Goal: Information Seeking & Learning: Learn about a topic

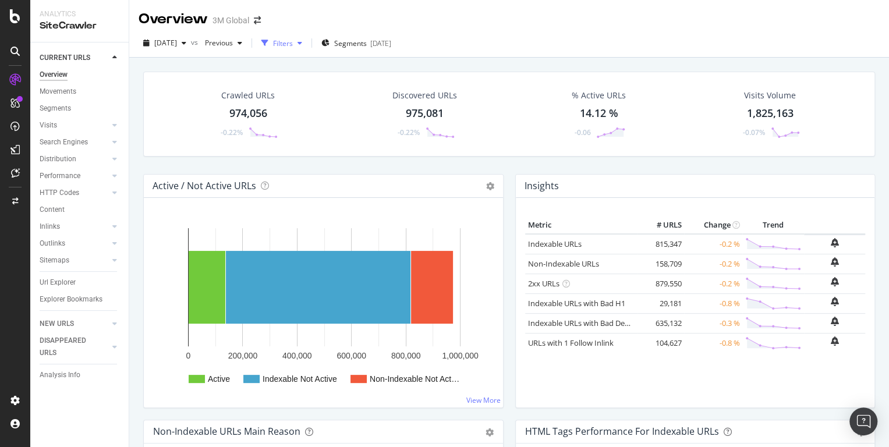
click at [293, 44] on div "Filters" at bounding box center [283, 43] width 20 height 10
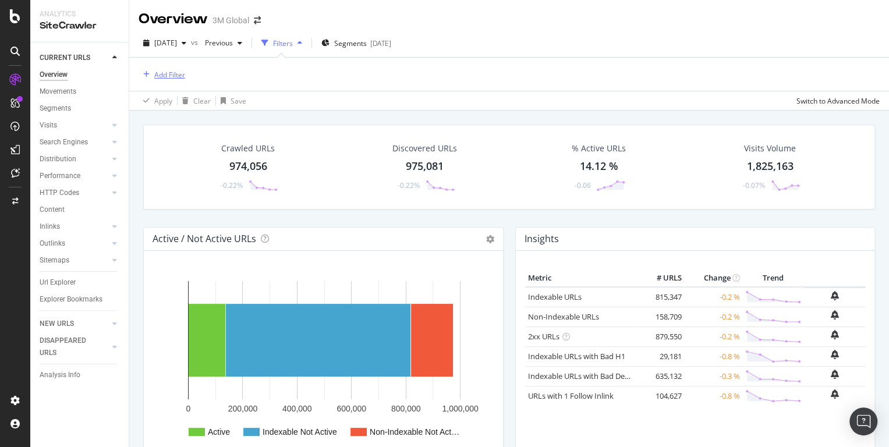
click at [175, 73] on div "Add Filter" at bounding box center [169, 75] width 31 height 10
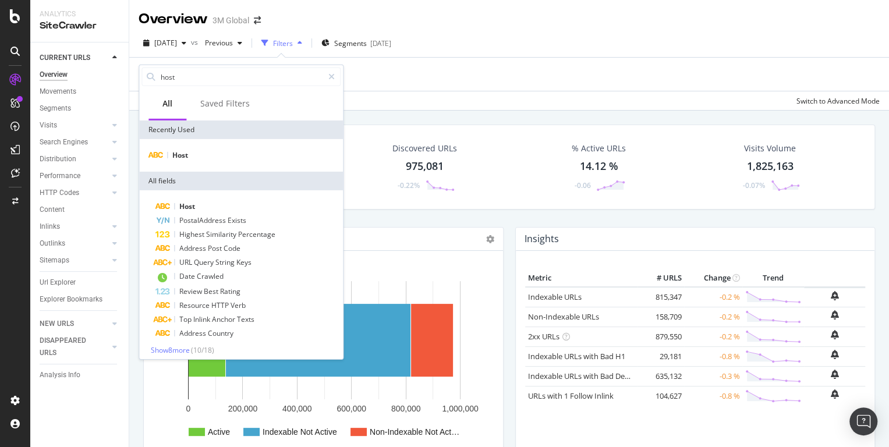
type input "host"
click at [185, 162] on div "Host" at bounding box center [241, 155] width 204 height 33
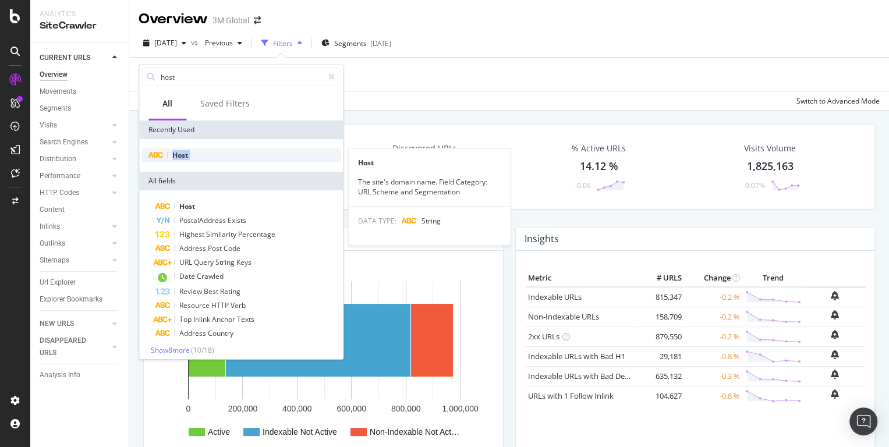
click at [185, 159] on span "Host" at bounding box center [180, 155] width 16 height 10
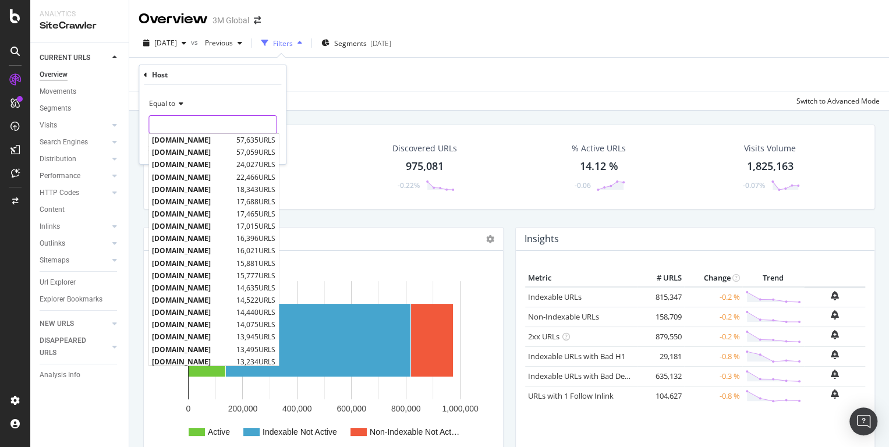
click at [183, 127] on input "text" at bounding box center [212, 124] width 127 height 19
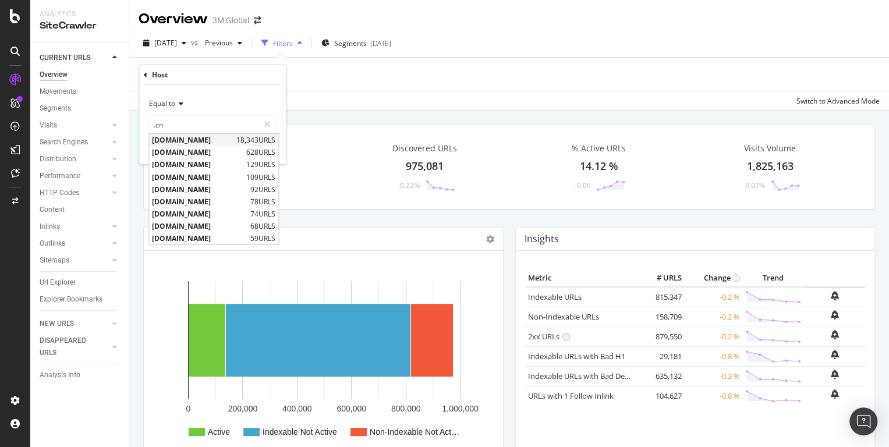
click at [192, 139] on span "[DOMAIN_NAME]" at bounding box center [192, 140] width 81 height 10
type input "[DOMAIN_NAME]"
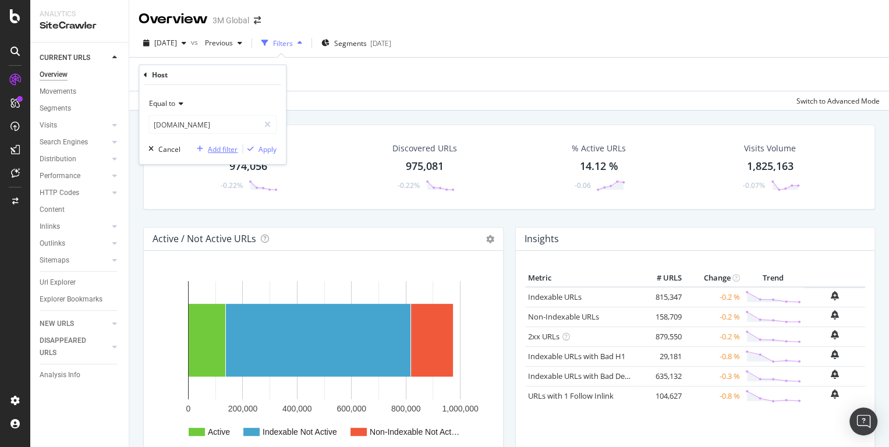
click at [213, 147] on div "Add filter" at bounding box center [223, 149] width 30 height 10
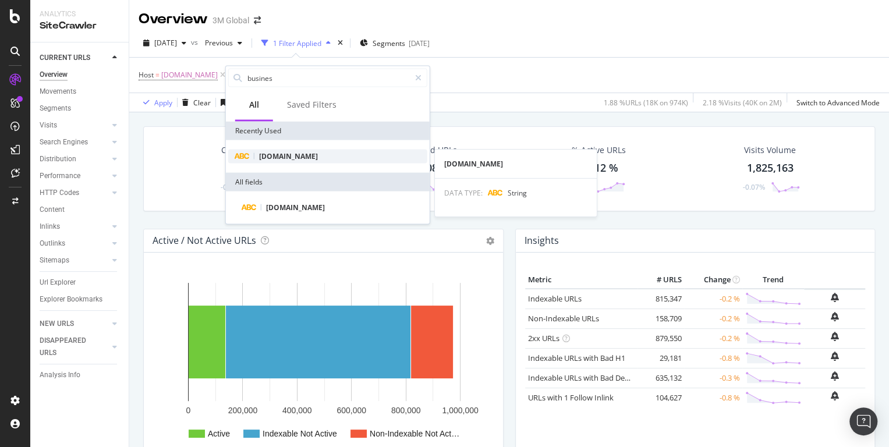
type input "busines"
click at [282, 150] on div "[DOMAIN_NAME]" at bounding box center [327, 157] width 199 height 14
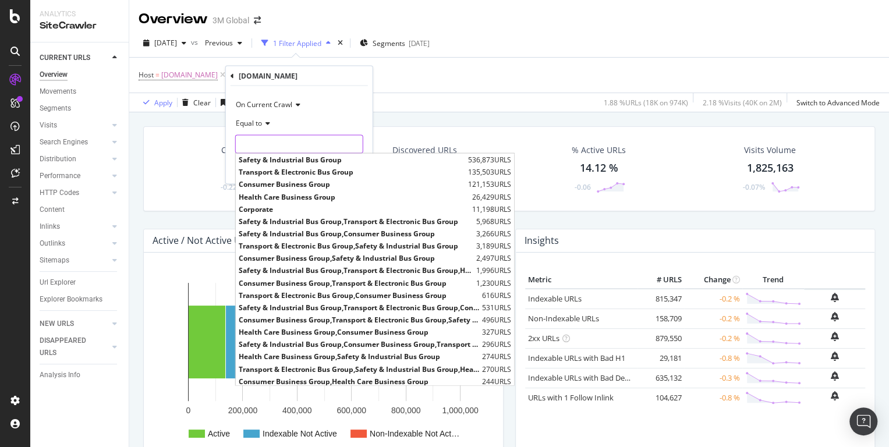
click at [282, 150] on input "text" at bounding box center [299, 144] width 127 height 19
click at [285, 195] on span "Health Care Business Group" at bounding box center [354, 197] width 231 height 10
type input "Health Care Business Group"
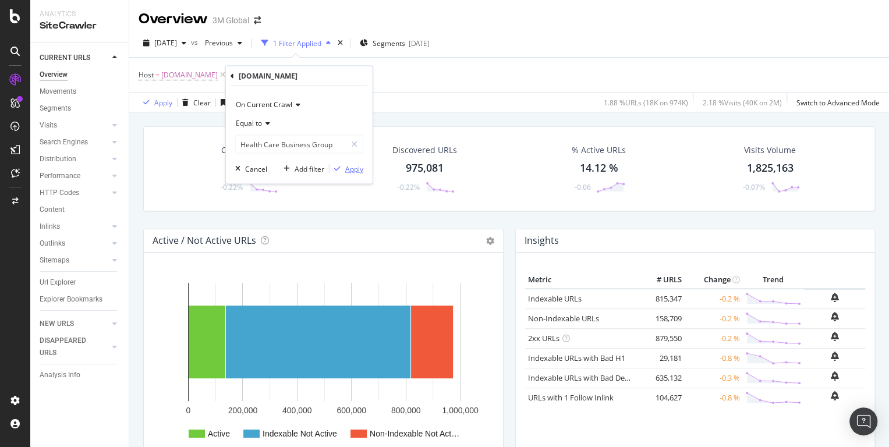
click at [356, 172] on div "Apply" at bounding box center [354, 169] width 18 height 10
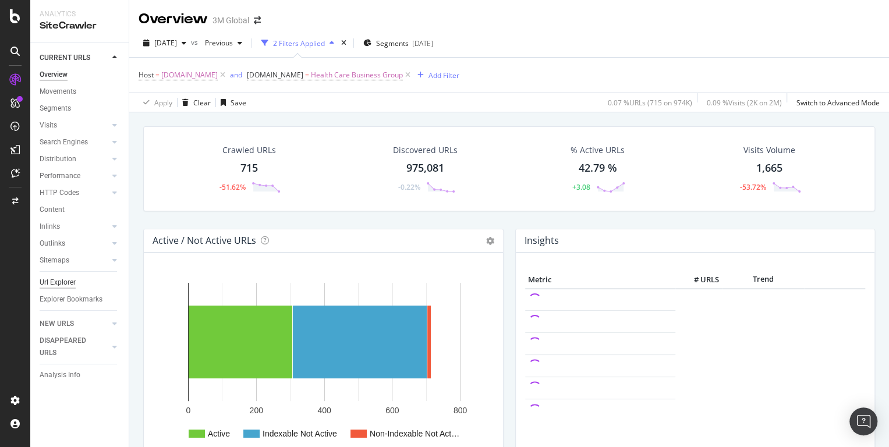
click at [65, 287] on div "Url Explorer" at bounding box center [58, 283] width 36 height 12
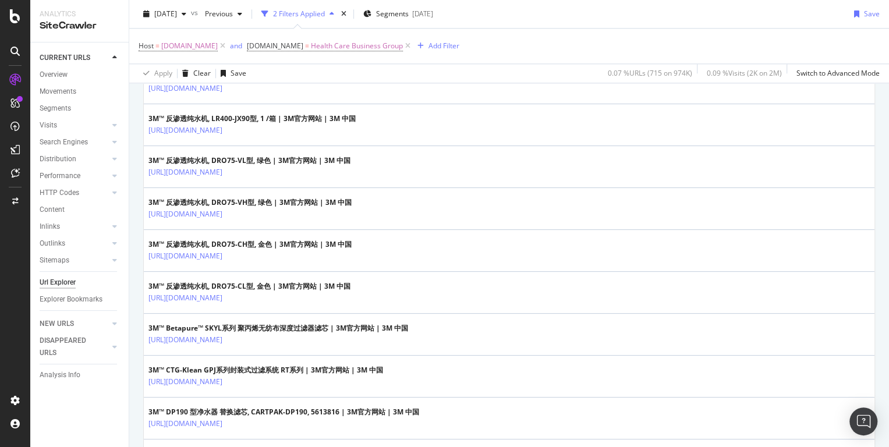
scroll to position [774, 0]
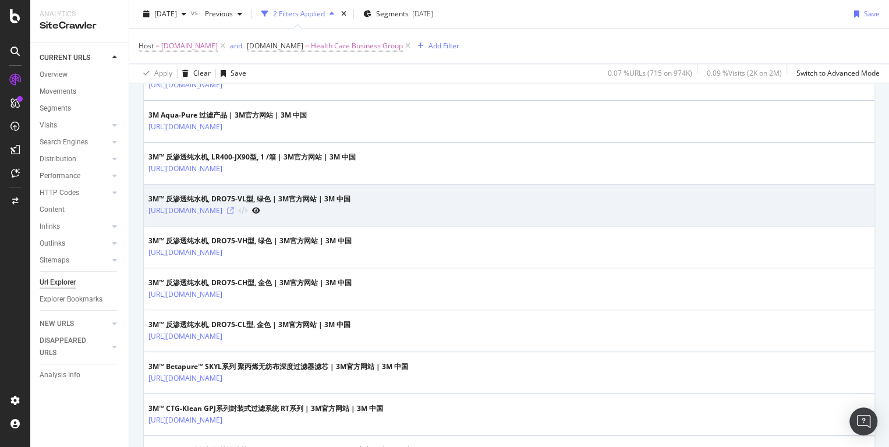
click at [234, 208] on icon at bounding box center [230, 210] width 7 height 7
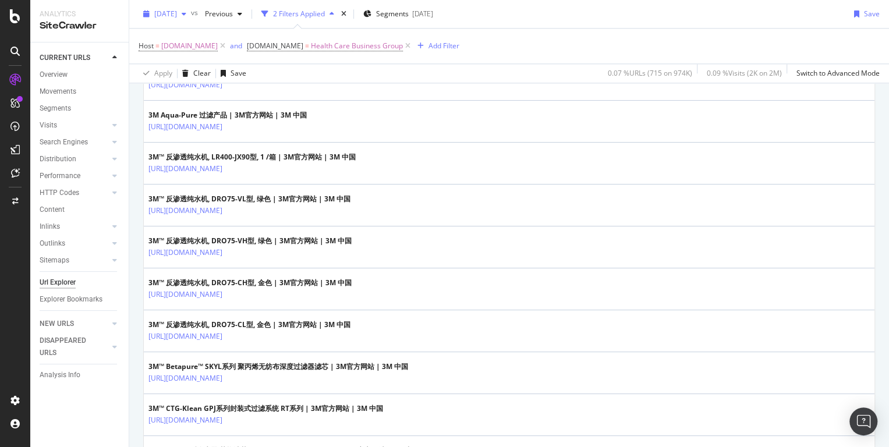
click at [177, 16] on span "[DATE]" at bounding box center [165, 14] width 23 height 10
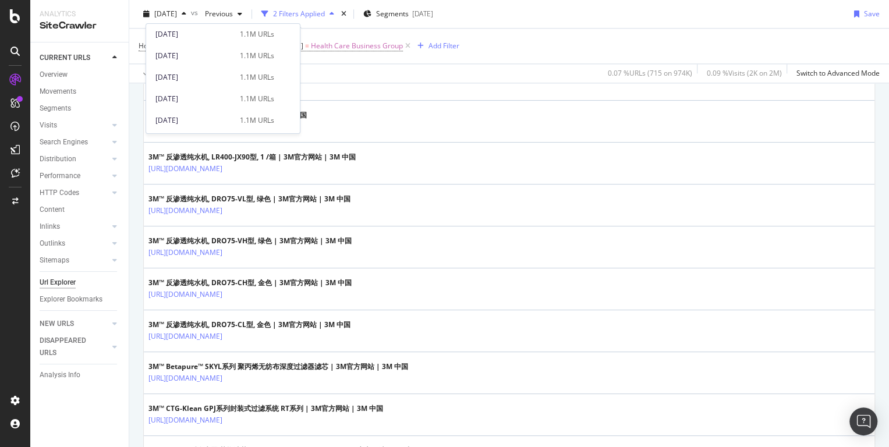
scroll to position [283, 0]
click at [192, 93] on div "[DATE]" at bounding box center [193, 96] width 77 height 10
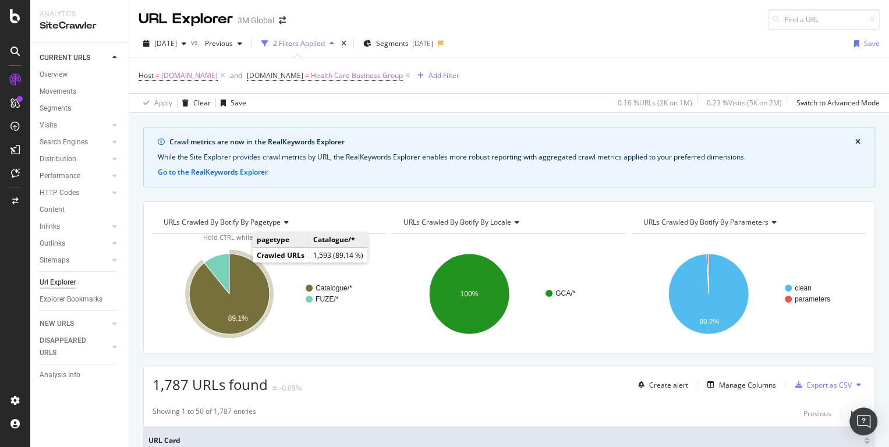
click at [243, 276] on icon "A chart." at bounding box center [229, 294] width 80 height 80
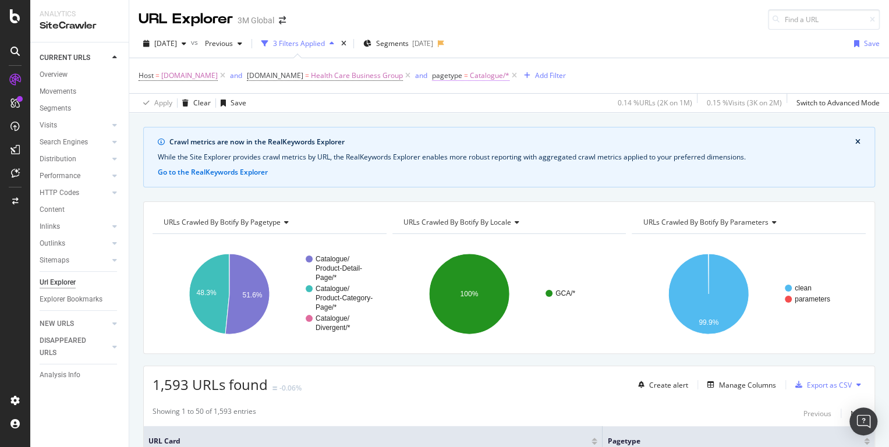
click at [487, 73] on span "Catalogue/*" at bounding box center [490, 76] width 40 height 16
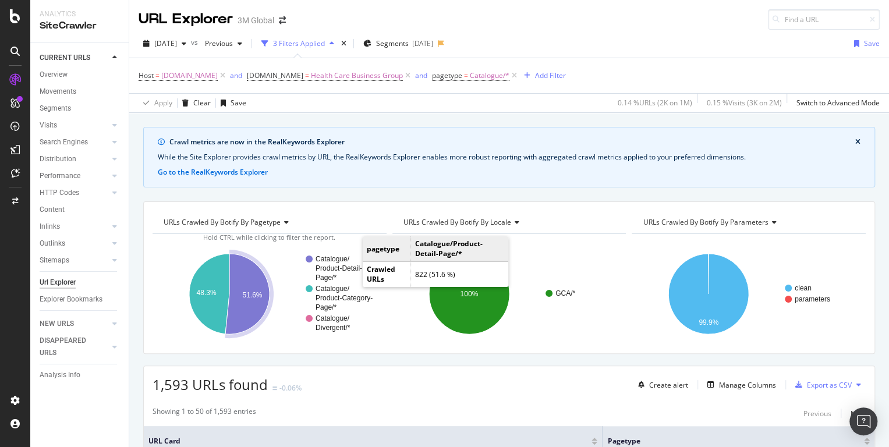
click at [324, 260] on text "Catalogue/" at bounding box center [333, 259] width 34 height 8
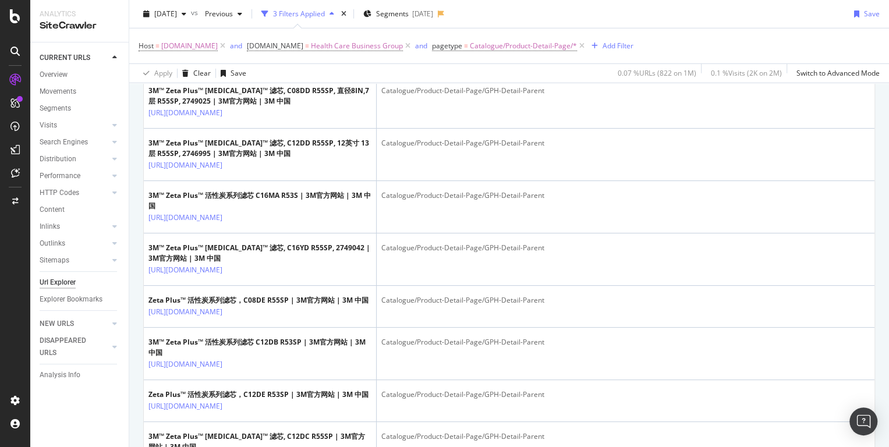
scroll to position [2429, 0]
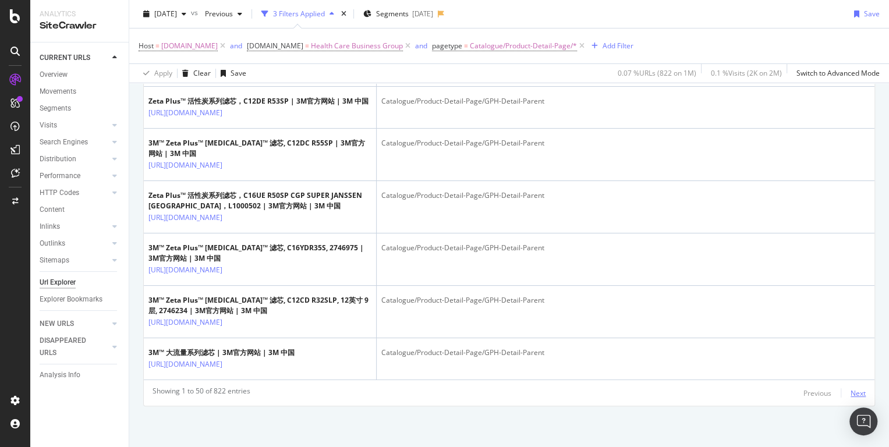
click at [857, 398] on div "Next" at bounding box center [857, 393] width 15 height 10
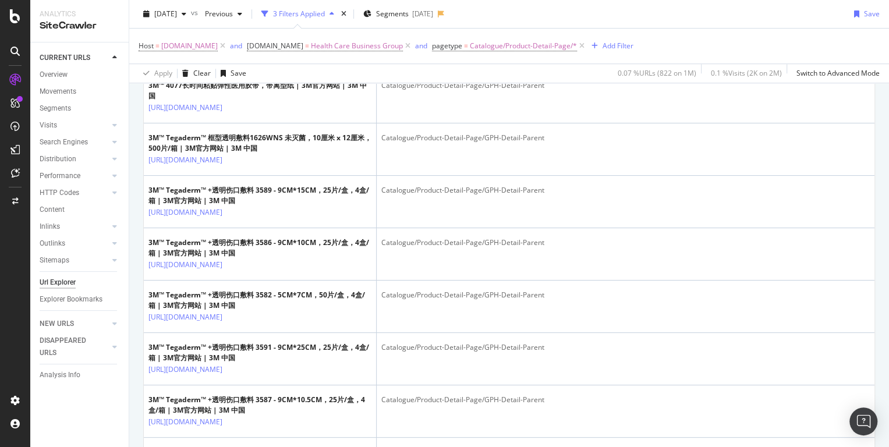
scroll to position [824, 0]
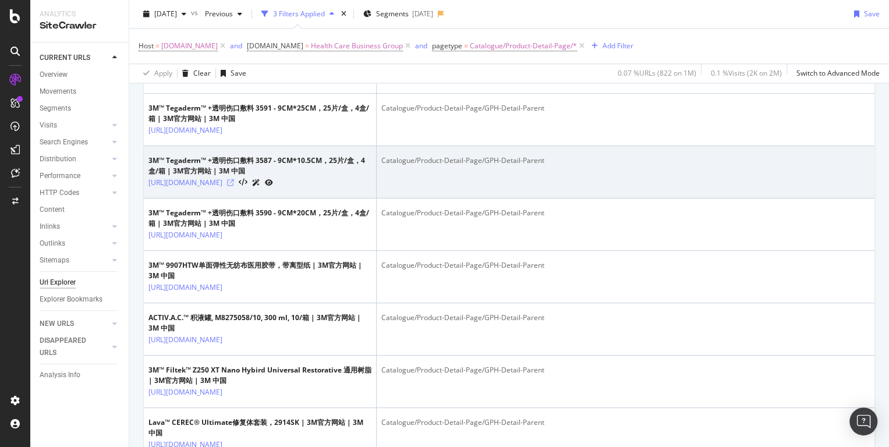
click at [234, 186] on icon at bounding box center [230, 182] width 7 height 7
